Goal: Task Accomplishment & Management: Manage account settings

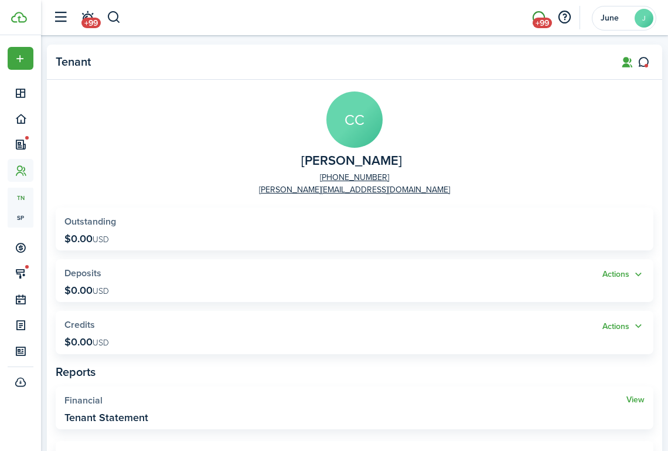
scroll to position [23, 0]
click at [546, 18] on span "+99" at bounding box center [542, 23] width 19 height 11
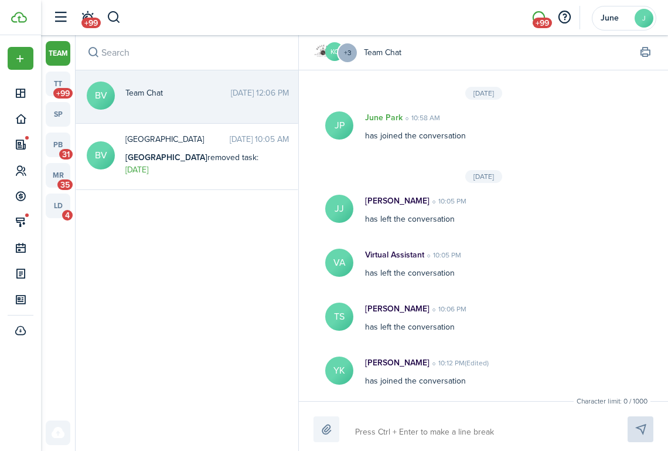
scroll to position [605, 0]
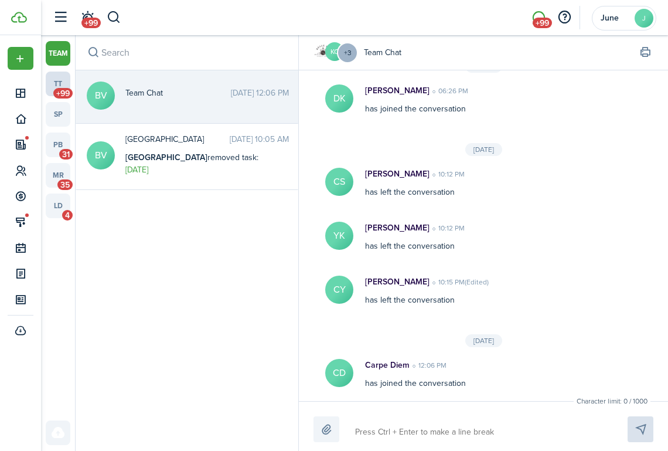
click at [60, 81] on link "tt +99" at bounding box center [58, 84] width 25 height 25
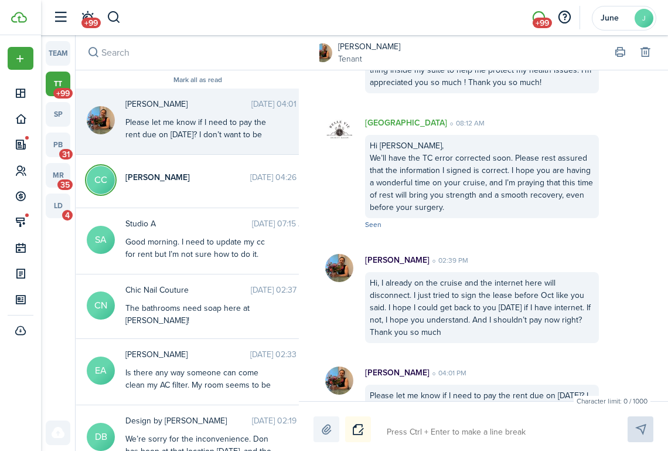
scroll to position [2777, 0]
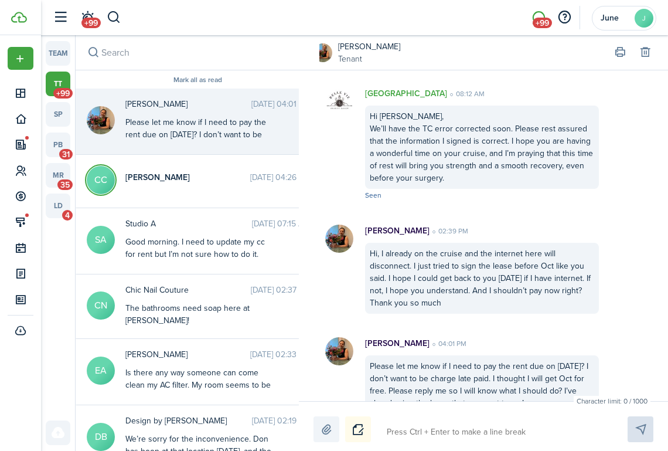
click at [367, 40] on link "[PERSON_NAME]" at bounding box center [369, 46] width 62 height 12
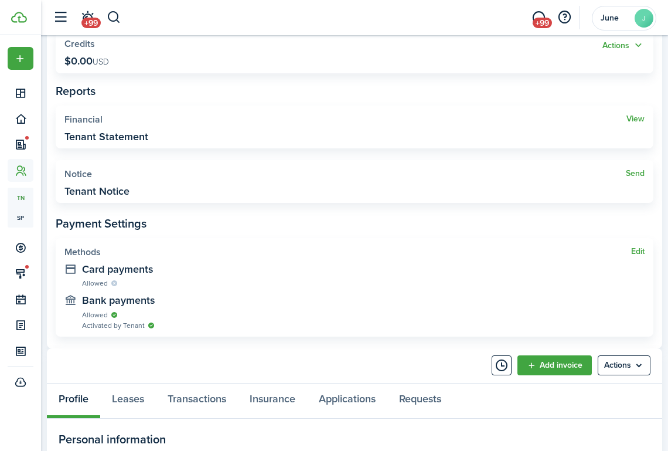
scroll to position [462, 0]
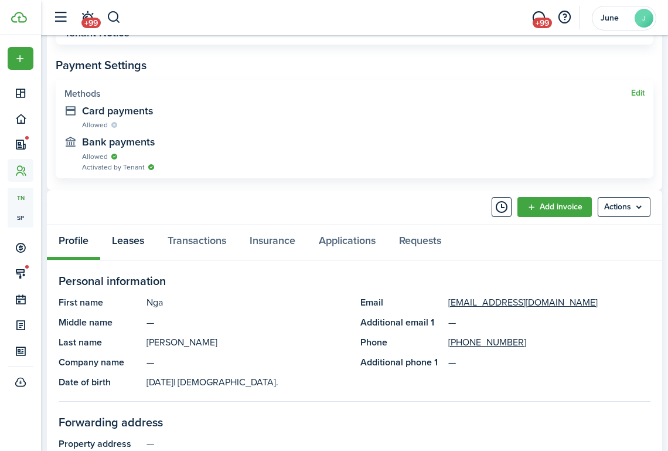
click at [145, 251] on link "Leases" at bounding box center [128, 242] width 56 height 35
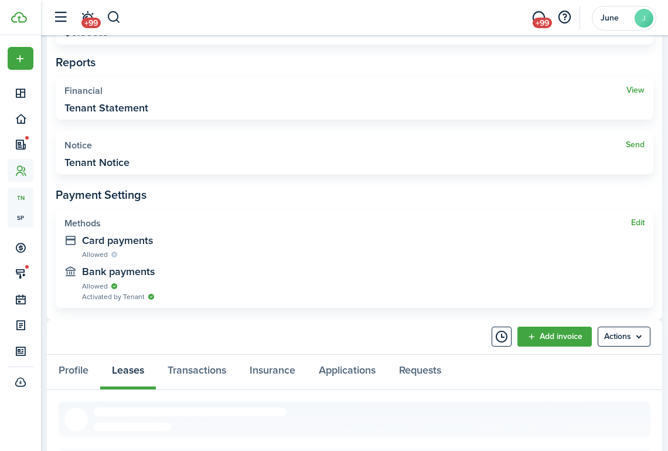
scroll to position [419, 0]
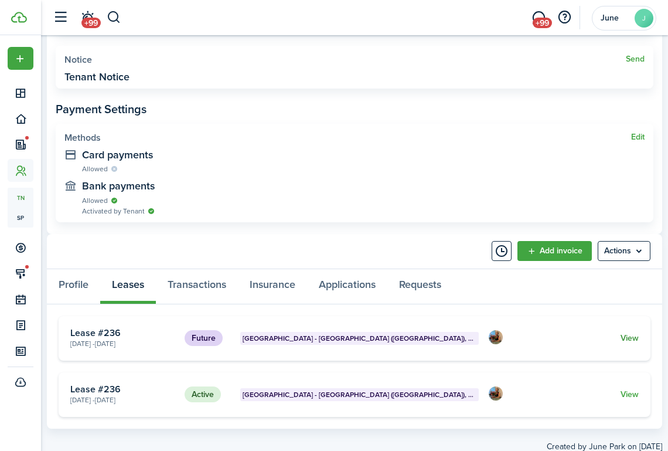
click at [622, 333] on link "View" at bounding box center [630, 338] width 18 height 12
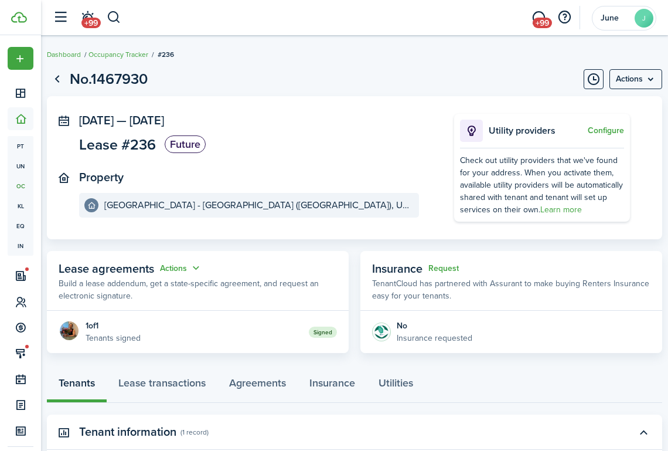
scroll to position [20, 0]
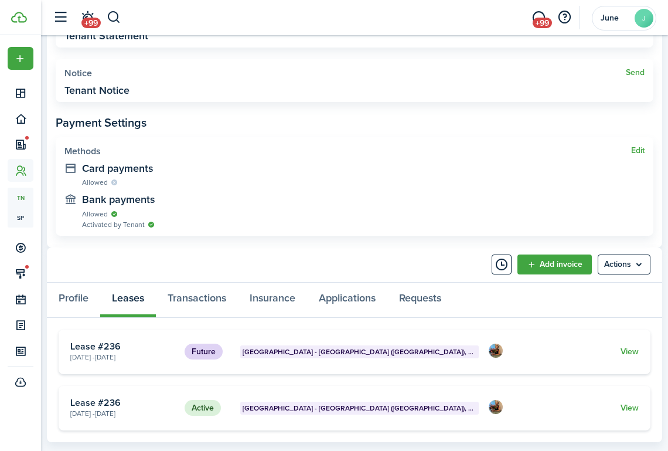
scroll to position [452, 0]
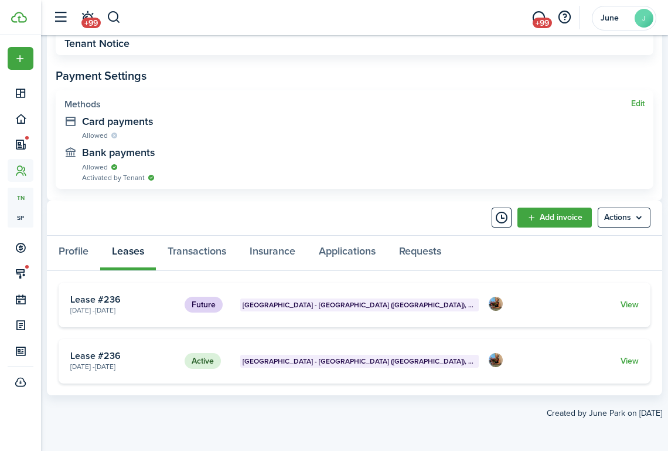
click at [626, 311] on card "Future [GEOGRAPHIC_DATA] - [GEOGRAPHIC_DATA] ([GEOGRAPHIC_DATA]), Unit 122 [DAT…" at bounding box center [355, 305] width 592 height 45
click at [628, 304] on link "View" at bounding box center [630, 304] width 18 height 12
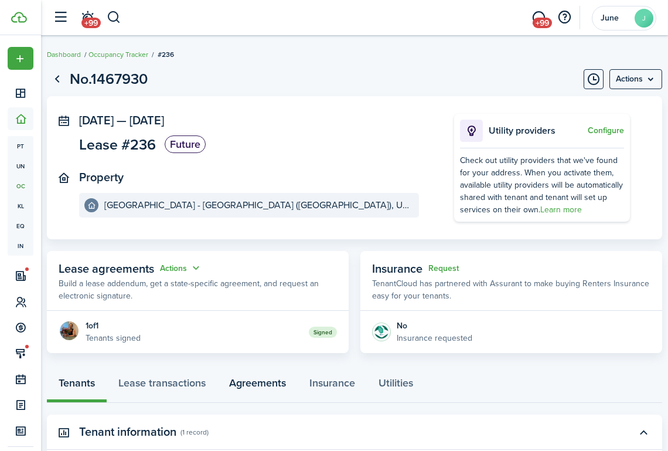
click at [256, 390] on link "Agreements" at bounding box center [257, 385] width 80 height 35
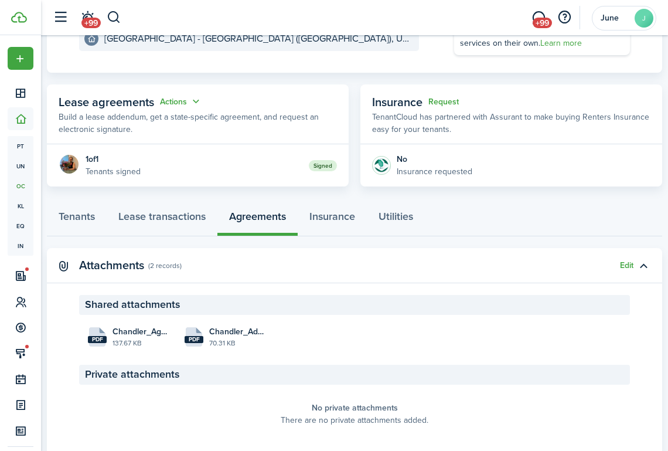
scroll to position [183, 0]
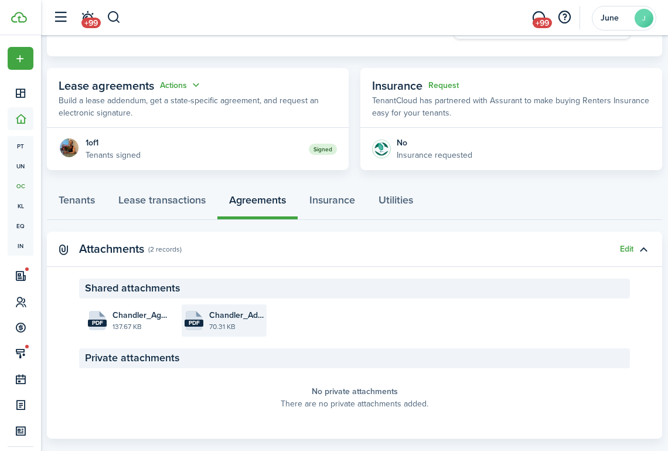
click at [220, 323] on file-size "70.31 KB" at bounding box center [236, 326] width 55 height 11
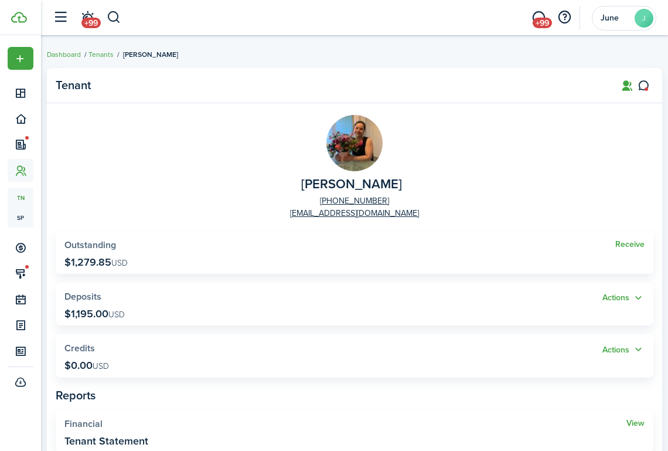
scroll to position [452, 0]
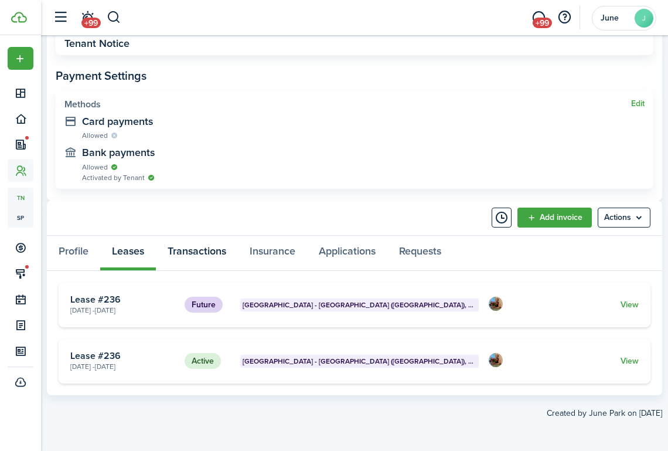
click at [195, 249] on link "Transactions" at bounding box center [197, 253] width 82 height 35
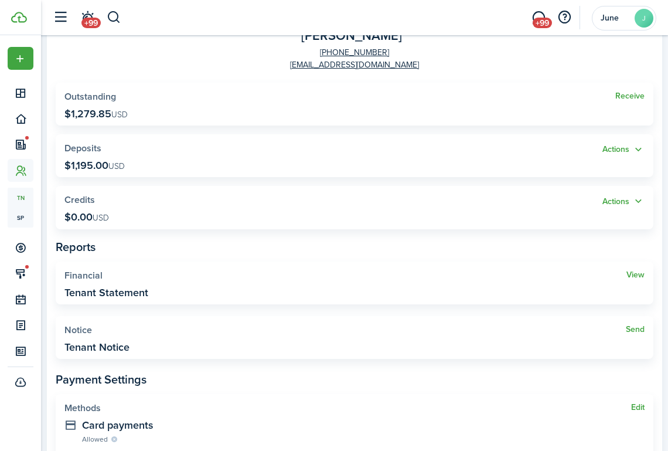
scroll to position [535, 0]
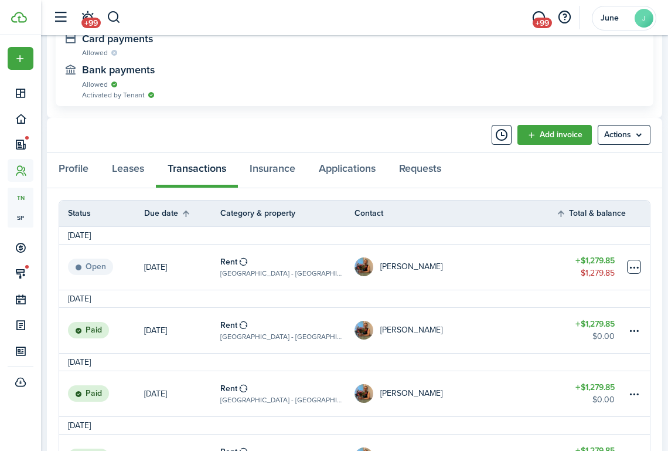
click at [629, 264] on table-menu-btn-icon at bounding box center [634, 267] width 14 height 14
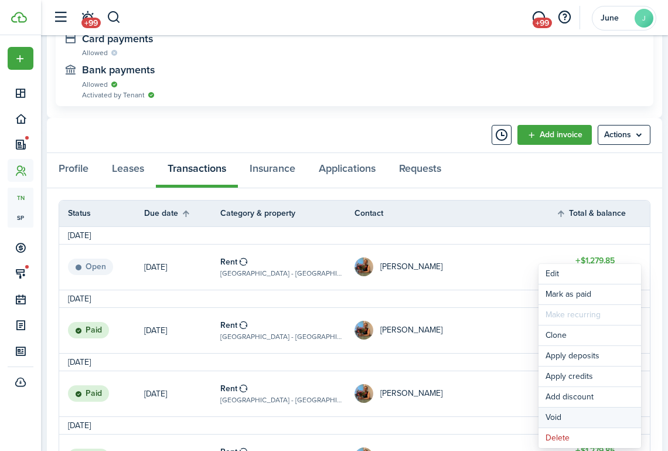
click at [558, 422] on button "Void" at bounding box center [590, 417] width 103 height 20
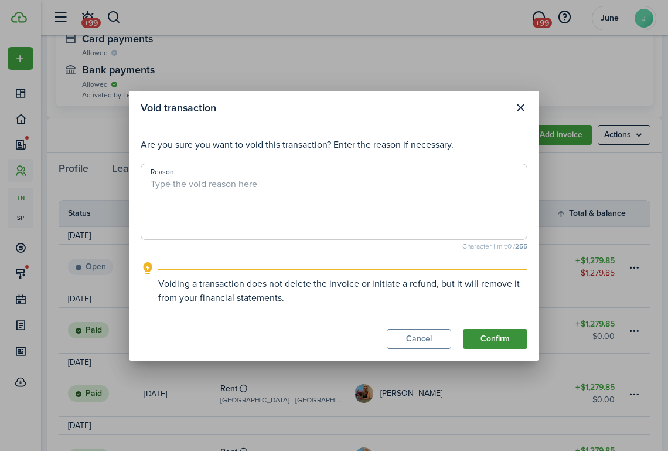
click at [491, 335] on button "Confirm" at bounding box center [495, 339] width 64 height 20
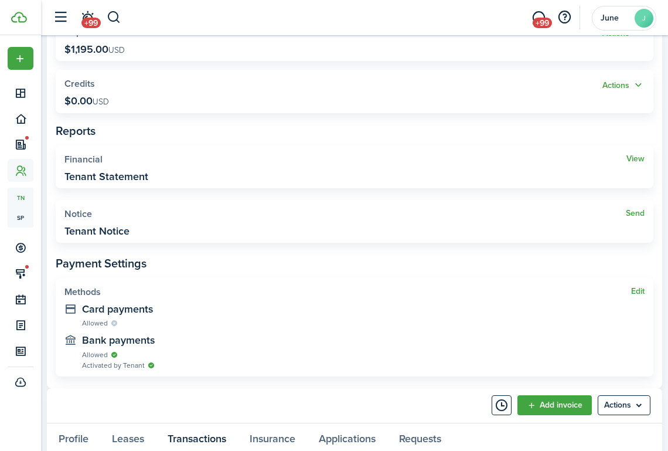
scroll to position [467, 0]
